Goal: Task Accomplishment & Management: Manage account settings

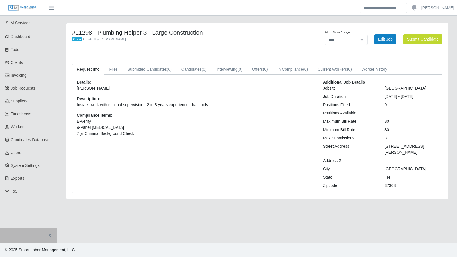
select select "****"
click at [28, 41] on link "Dashboard" at bounding box center [28, 36] width 57 height 13
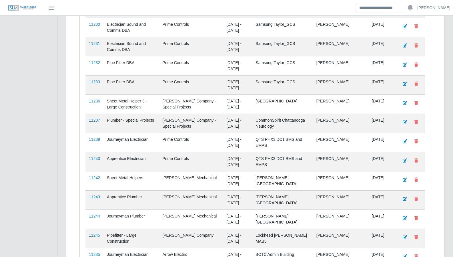
scroll to position [1416, 0]
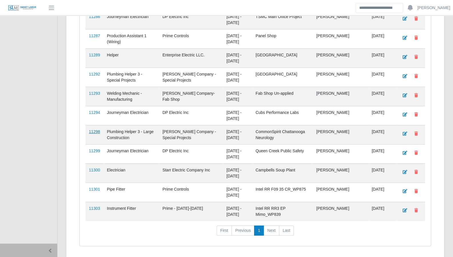
click at [93, 129] on link "11298" at bounding box center [94, 131] width 11 height 5
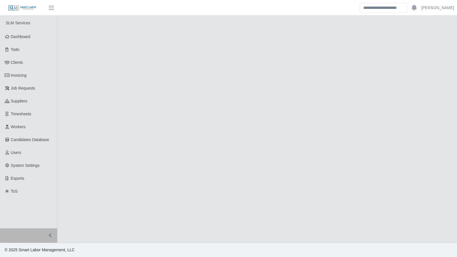
select select "****"
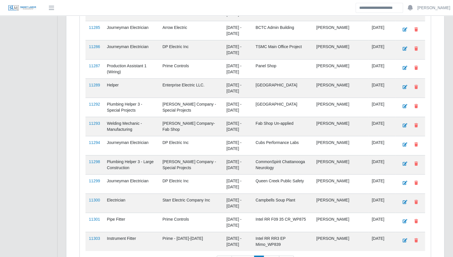
scroll to position [1416, 0]
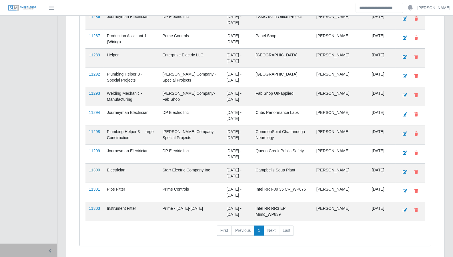
click at [95, 168] on link "11300" at bounding box center [94, 170] width 11 height 5
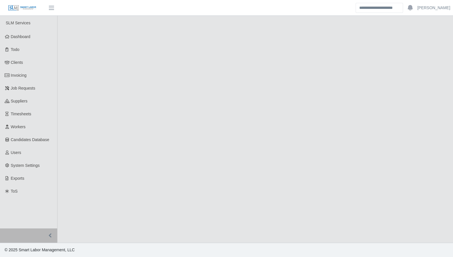
select select "****"
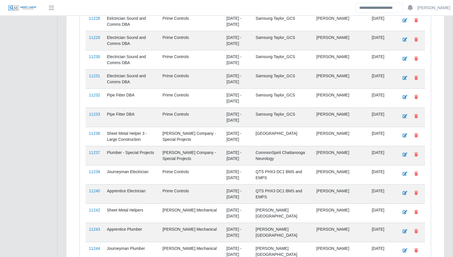
scroll to position [1416, 0]
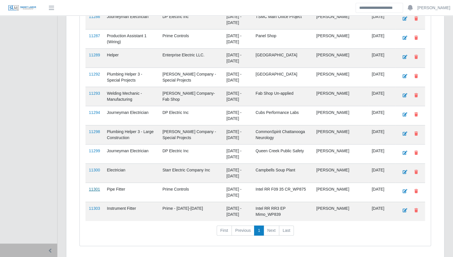
click at [96, 187] on link "11301" at bounding box center [94, 189] width 11 height 5
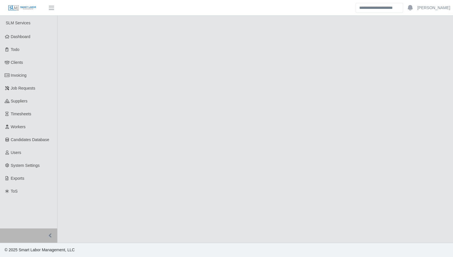
select select "****"
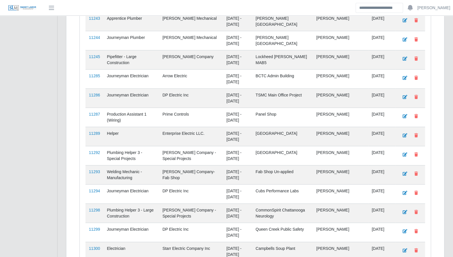
scroll to position [1416, 0]
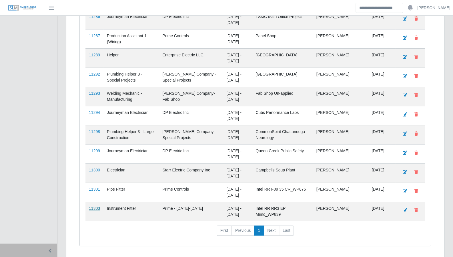
click at [94, 206] on link "11303" at bounding box center [94, 208] width 11 height 5
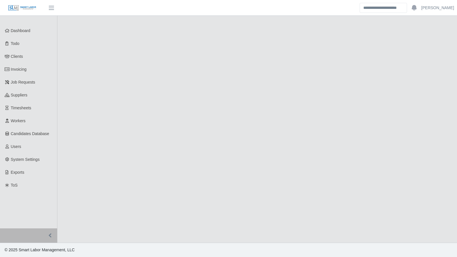
select select "****"
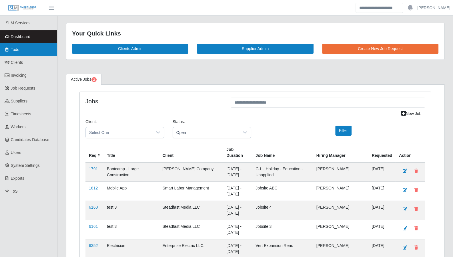
click at [16, 46] on link "Todo" at bounding box center [28, 49] width 57 height 13
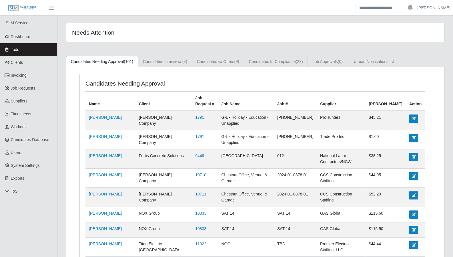
click at [261, 60] on link "Candidates In Compliance (23)" at bounding box center [276, 61] width 64 height 11
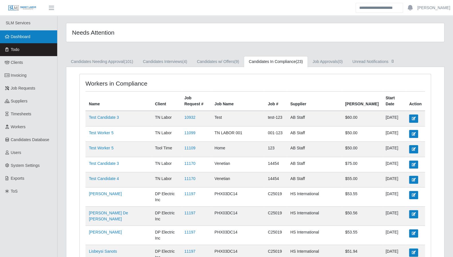
click at [29, 41] on link "Dashboard" at bounding box center [28, 36] width 57 height 13
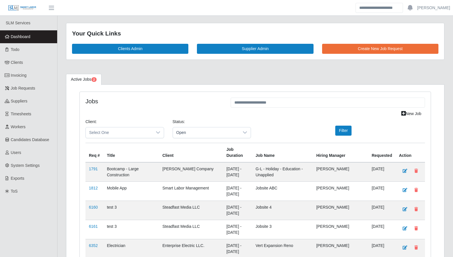
scroll to position [1359, 0]
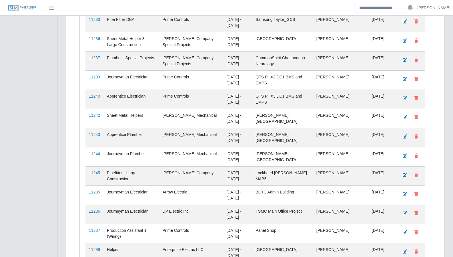
scroll to position [1416, 0]
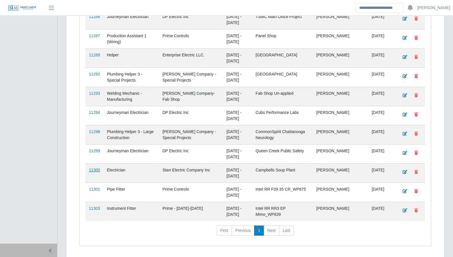
click at [89, 168] on link "11300" at bounding box center [94, 170] width 11 height 5
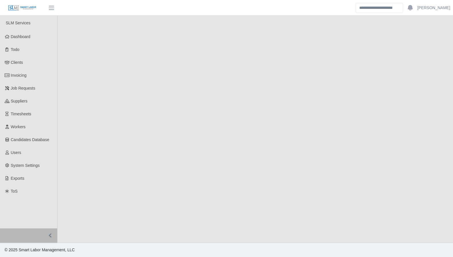
select select "****"
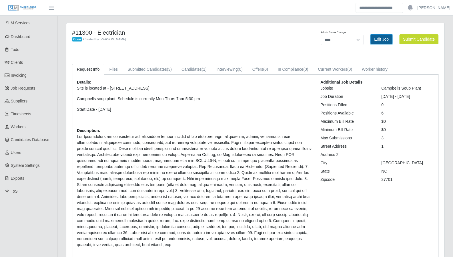
click at [373, 36] on link "Edit Job" at bounding box center [382, 39] width 22 height 10
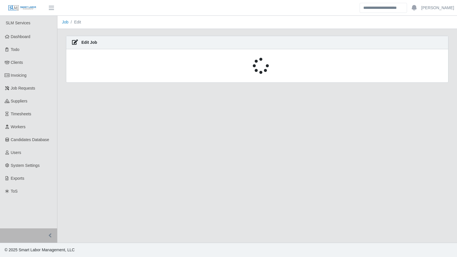
select select "****"
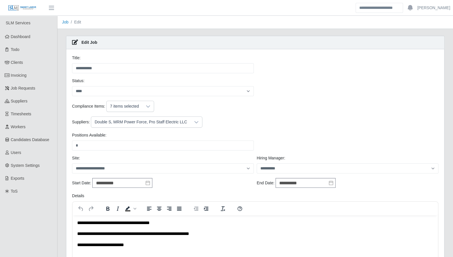
click at [194, 122] on icon at bounding box center [196, 122] width 5 height 5
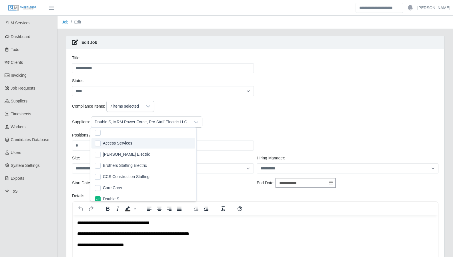
click at [261, 114] on div "Compliance Items: 7 items selected" at bounding box center [255, 109] width 369 height 16
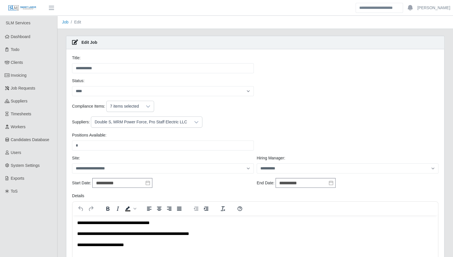
click at [147, 106] on icon at bounding box center [148, 106] width 4 height 2
click at [308, 110] on div "Compliance Items: 7 items selected" at bounding box center [255, 106] width 369 height 11
click at [7, 39] on icon at bounding box center [7, 37] width 5 height 4
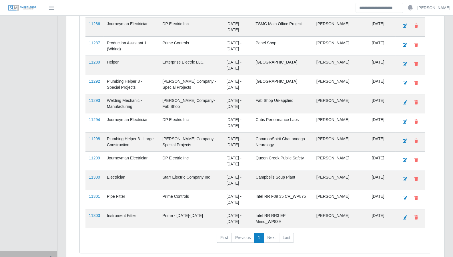
scroll to position [1416, 0]
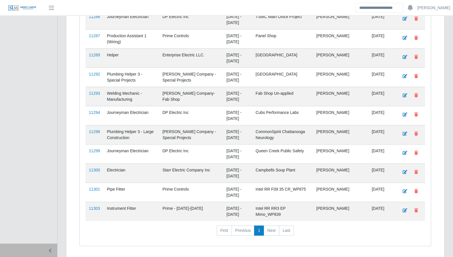
drag, startPoint x: 442, startPoint y: 127, endPoint x: 400, endPoint y: 204, distance: 88.3
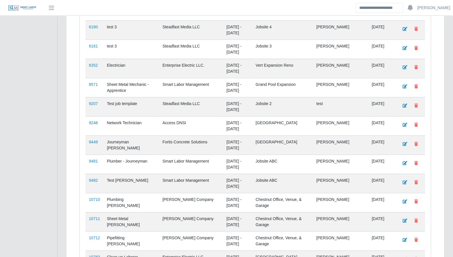
scroll to position [0, 0]
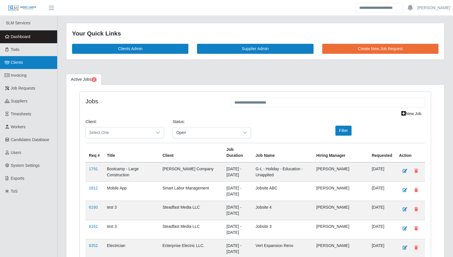
click at [35, 56] on link "Clients" at bounding box center [28, 62] width 57 height 13
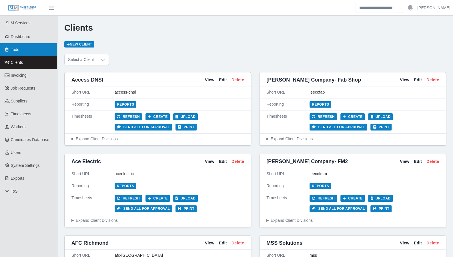
click at [29, 48] on link "Todo" at bounding box center [28, 49] width 57 height 13
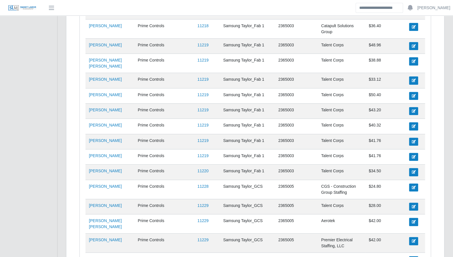
scroll to position [1532, 0]
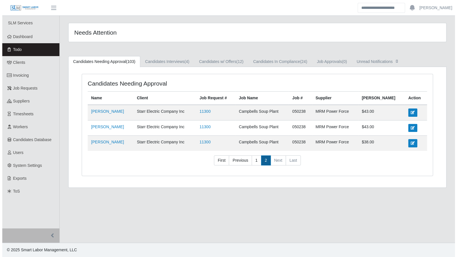
scroll to position [0, 0]
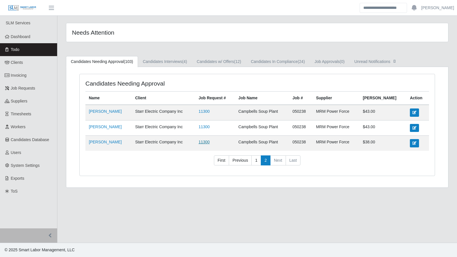
click at [210, 142] on link "11300" at bounding box center [204, 142] width 11 height 5
click at [32, 38] on link "Dashboard" at bounding box center [28, 36] width 57 height 13
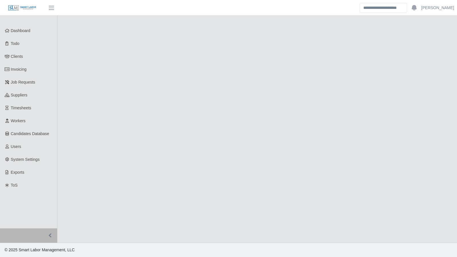
select select "****"
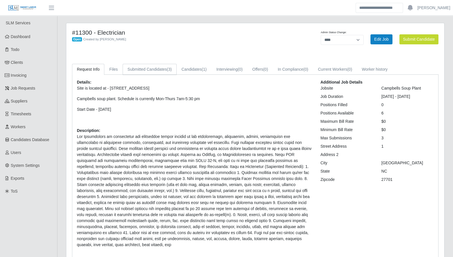
click at [164, 73] on link "Submitted Candidates (3)" at bounding box center [150, 69] width 54 height 11
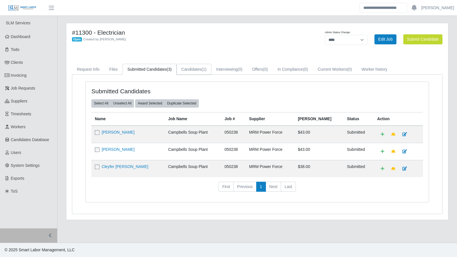
click at [193, 74] on link "Candidates (1)" at bounding box center [194, 69] width 35 height 11
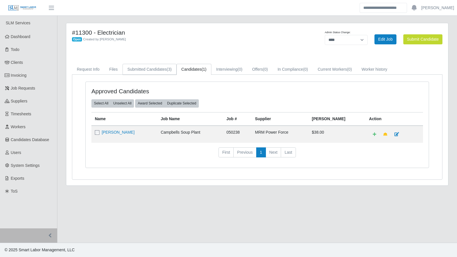
click at [160, 73] on link "Submitted Candidates (3)" at bounding box center [150, 69] width 54 height 11
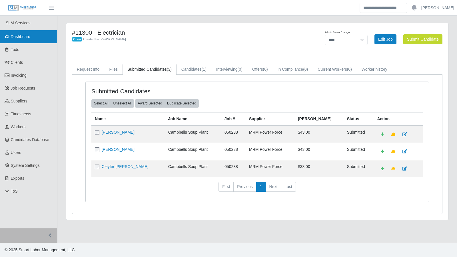
click at [32, 40] on link "Dashboard" at bounding box center [28, 36] width 57 height 13
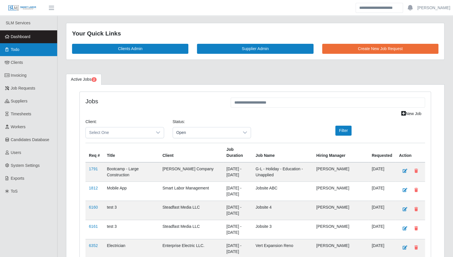
click at [7, 52] on link "Todo" at bounding box center [28, 49] width 57 height 13
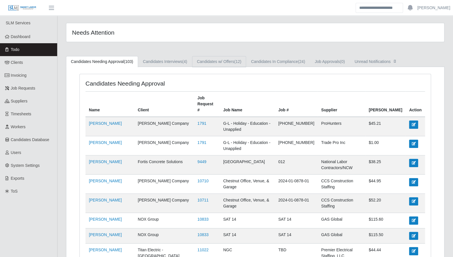
click at [240, 64] on span "(12)" at bounding box center [237, 61] width 7 height 5
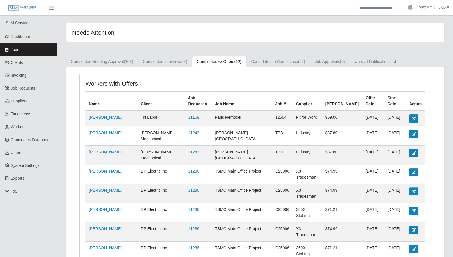
click at [272, 64] on link "Candidates In Compliance (24)" at bounding box center [278, 61] width 64 height 11
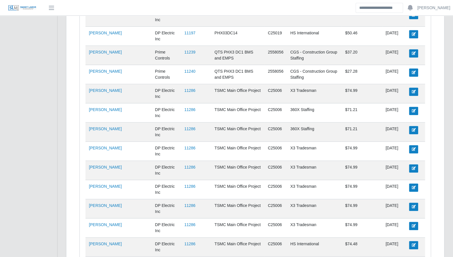
scroll to position [238, 0]
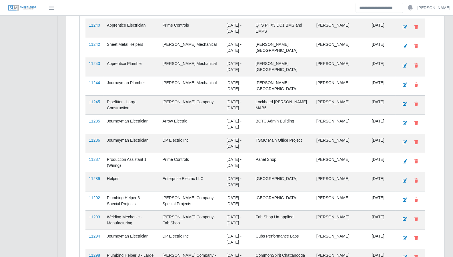
scroll to position [1416, 0]
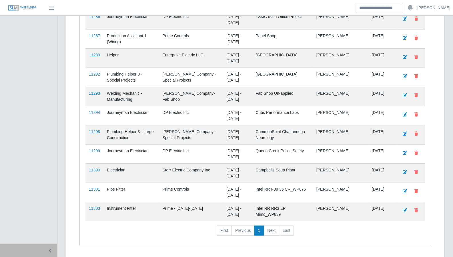
drag, startPoint x: 89, startPoint y: 115, endPoint x: 86, endPoint y: 108, distance: 7.2
click at [89, 129] on link "11298" at bounding box center [94, 131] width 11 height 5
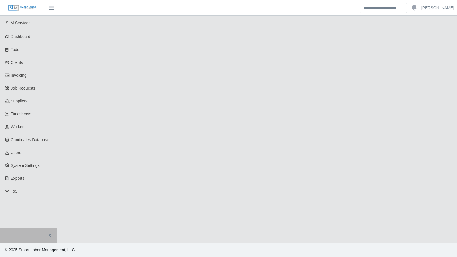
select select "****"
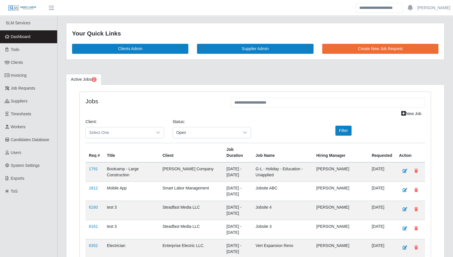
drag, startPoint x: 441, startPoint y: 216, endPoint x: 404, endPoint y: 226, distance: 38.6
